Goal: Task Accomplishment & Management: Complete application form

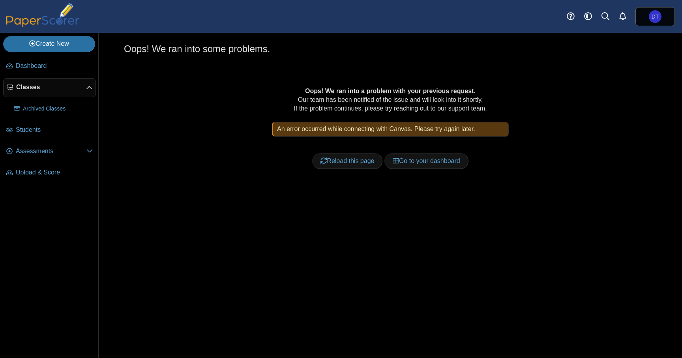
drag, startPoint x: 196, startPoint y: 182, endPoint x: 190, endPoint y: 180, distance: 6.2
click at [196, 182] on div "Oops! We ran into a problem with your previous request. Our team has been notif…" at bounding box center [390, 137] width 482 height 100
click at [44, 66] on span "Dashboard" at bounding box center [54, 66] width 77 height 9
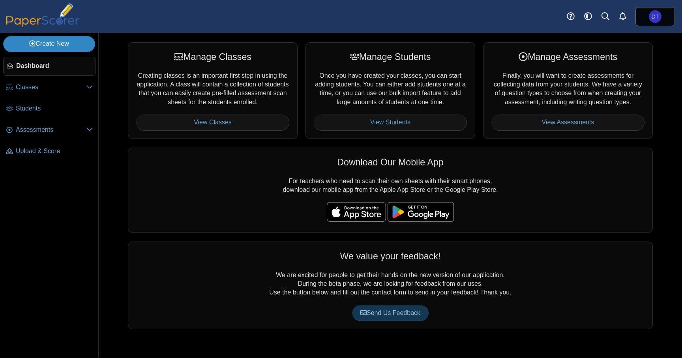
click at [60, 47] on link "Create New" at bounding box center [49, 44] width 92 height 16
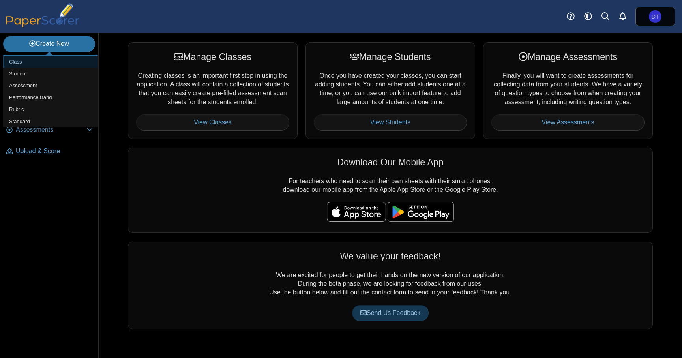
click at [61, 59] on link "Class" at bounding box center [50, 62] width 95 height 12
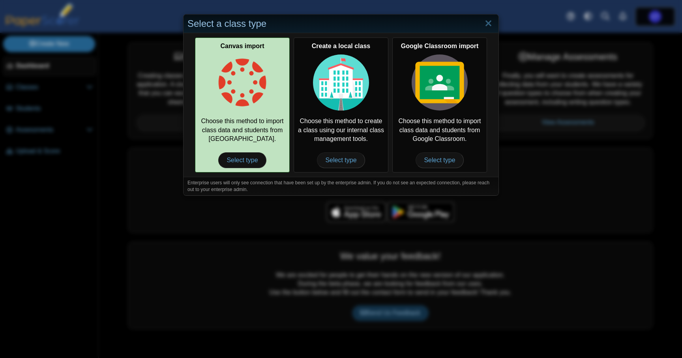
click at [247, 108] on img at bounding box center [242, 82] width 56 height 56
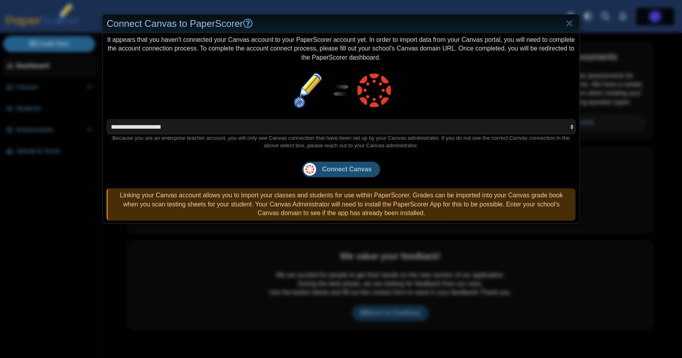
click at [355, 168] on span "Connect Canvas" at bounding box center [346, 169] width 49 height 7
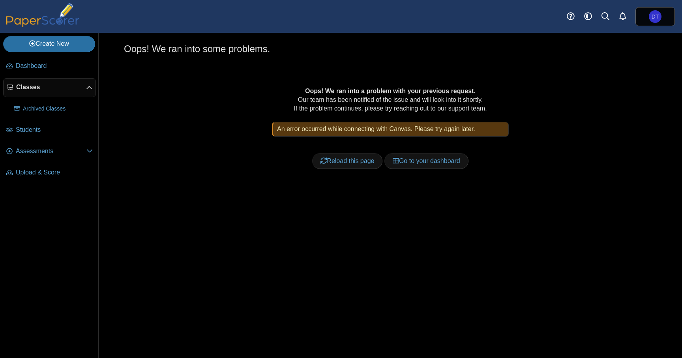
click at [248, 175] on div "Oops! We ran into a problem with your previous request. Our team has been notif…" at bounding box center [390, 137] width 482 height 100
click at [169, 172] on div "Oops! We ran into a problem with your previous request. Our team has been notif…" at bounding box center [390, 137] width 482 height 100
click at [231, 155] on div "Oops! We ran into a problem with your previous request. Our team has been notif…" at bounding box center [390, 137] width 482 height 100
click at [168, 177] on div "Oops! We ran into a problem with your previous request. Our team has been notif…" at bounding box center [390, 137] width 482 height 100
click at [201, 232] on div "Oops! We ran into some problems. Oops! We ran into a problem with your previous…" at bounding box center [391, 195] width 584 height 325
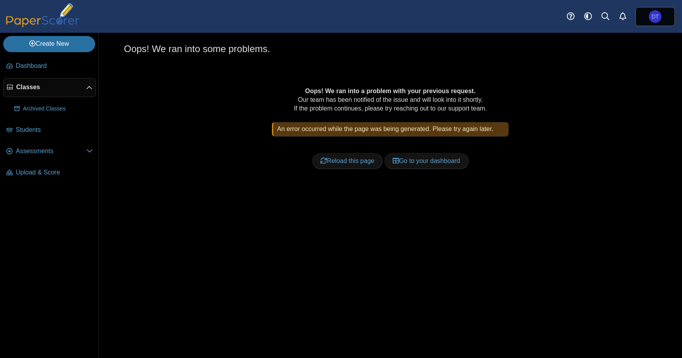
click at [205, 216] on div "Oops! We ran into some problems. Oops! We ran into a problem with your previous…" at bounding box center [391, 195] width 584 height 325
click at [40, 71] on link "Dashboard" at bounding box center [49, 66] width 93 height 19
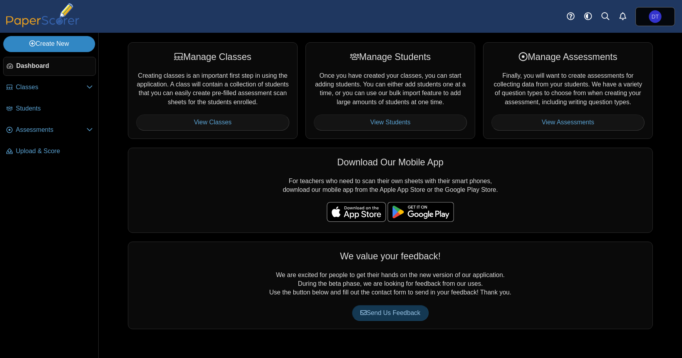
click at [55, 41] on link "Create New" at bounding box center [49, 44] width 92 height 16
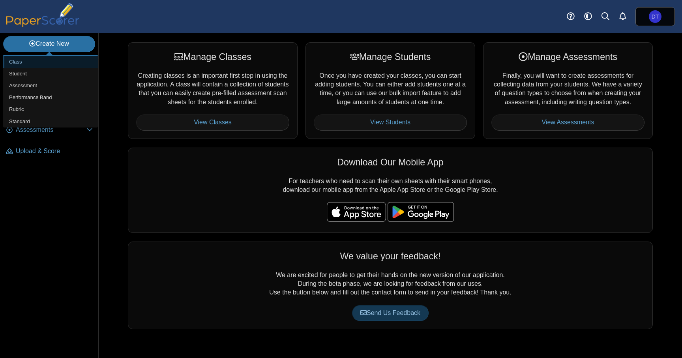
click at [37, 61] on link "Class" at bounding box center [50, 62] width 95 height 12
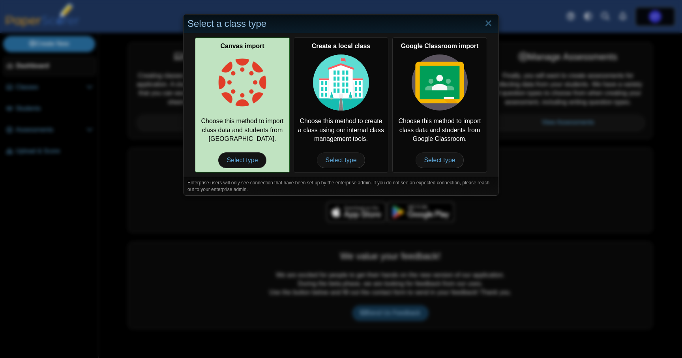
click at [233, 84] on img at bounding box center [242, 82] width 56 height 56
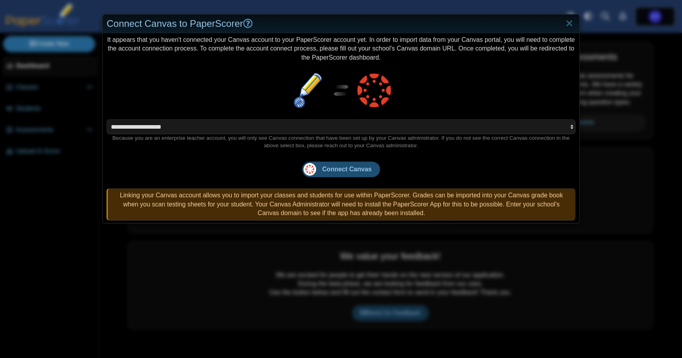
click at [349, 170] on span "Connect Canvas" at bounding box center [346, 169] width 49 height 7
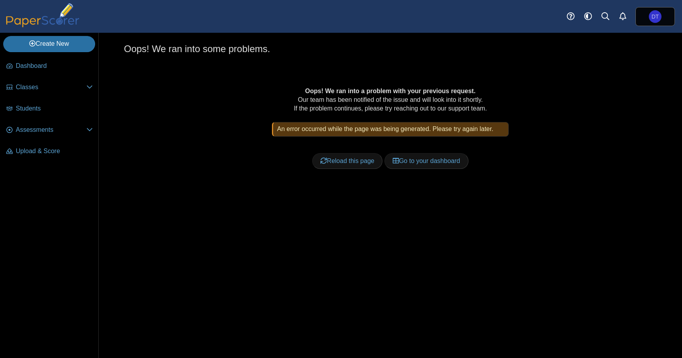
click at [293, 194] on div "Oops! We ran into a problem with your previous request. Our team has been notif…" at bounding box center [390, 136] width 533 height 119
click at [245, 191] on div "Oops! We ran into a problem with your previous request. Our team has been notif…" at bounding box center [390, 136] width 533 height 119
click at [210, 293] on div "Oops! We ran into some problems. Oops! We ran into a problem with your previous…" at bounding box center [391, 195] width 584 height 325
